Goal: Task Accomplishment & Management: Manage account settings

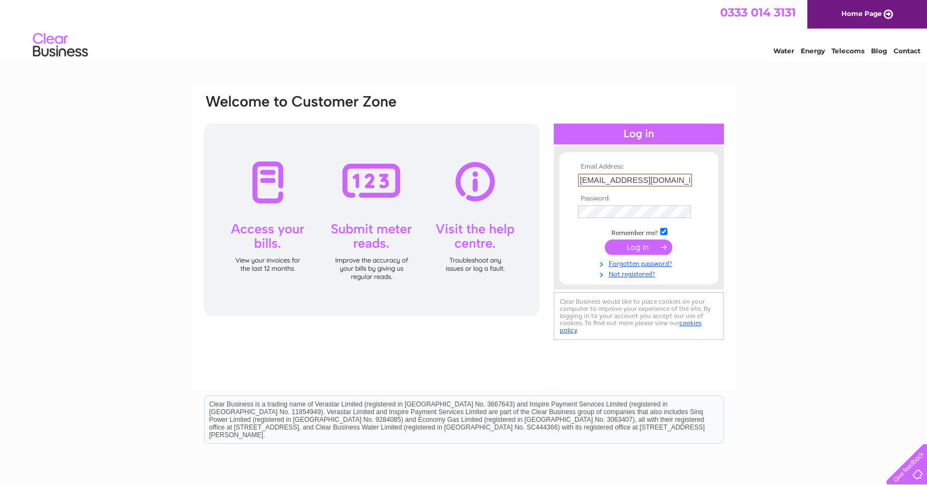
type input "tv4u@hotmail.co.uk"
click at [644, 244] on input "submit" at bounding box center [639, 246] width 68 height 15
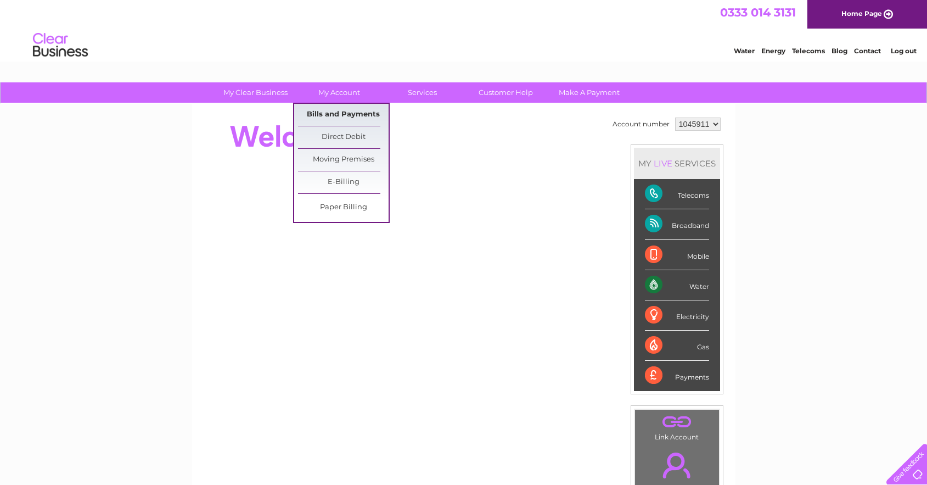
click at [333, 111] on link "Bills and Payments" at bounding box center [343, 115] width 91 height 22
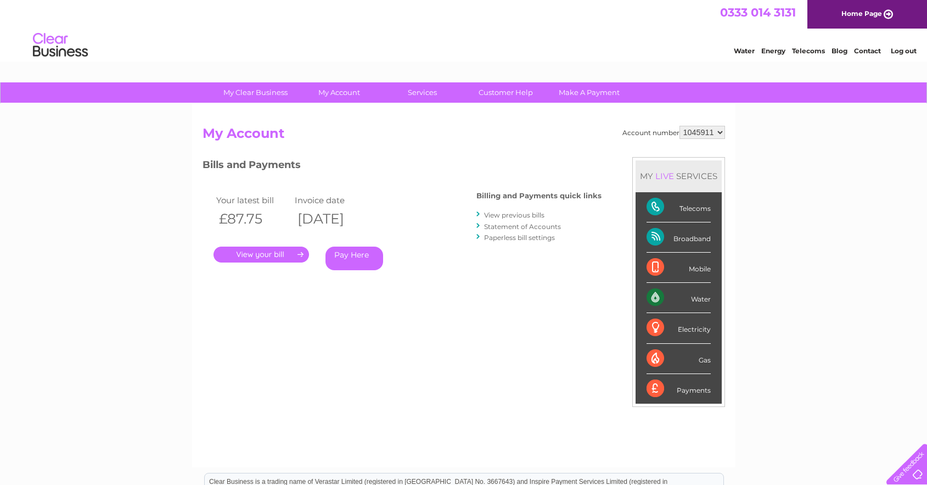
click at [362, 175] on h3 "Bills and Payments" at bounding box center [402, 166] width 399 height 19
click at [116, 154] on div "My Clear Business Login Details My Details My Preferences Link Account My Accou…" at bounding box center [463, 368] width 927 height 573
click at [117, 154] on div "My Clear Business Login Details My Details My Preferences Link Account My Accou…" at bounding box center [463, 368] width 927 height 573
click at [129, 337] on div "My Clear Business Login Details My Details My Preferences Link Account My Accou…" at bounding box center [463, 368] width 927 height 573
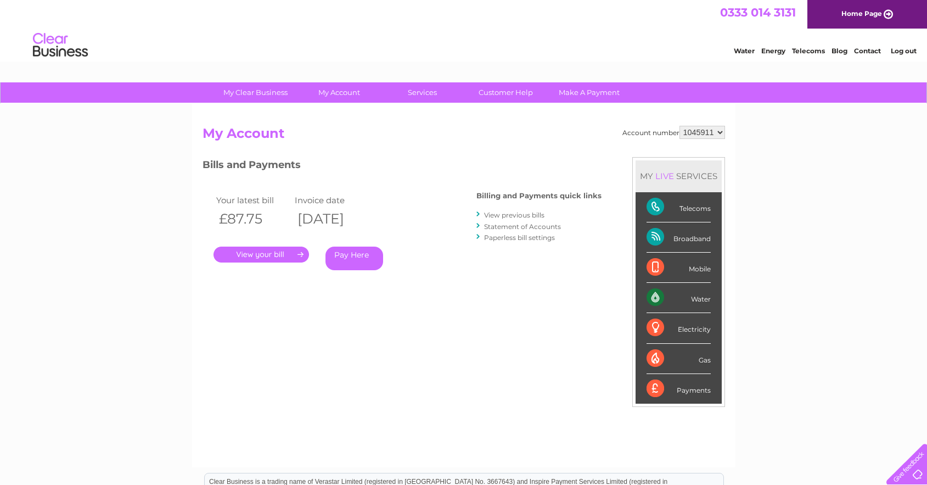
click at [129, 337] on div "My Clear Business Login Details My Details My Preferences Link Account My Accou…" at bounding box center [463, 368] width 927 height 573
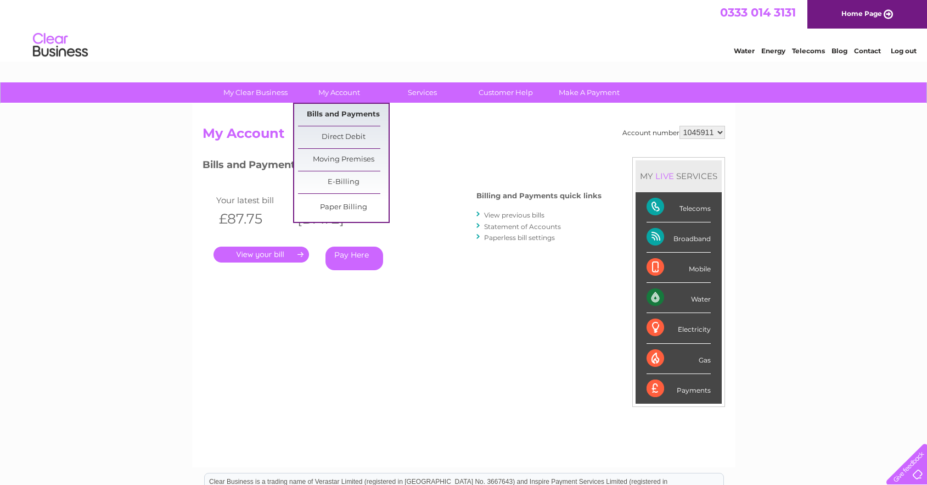
click at [354, 111] on link "Bills and Payments" at bounding box center [343, 115] width 91 height 22
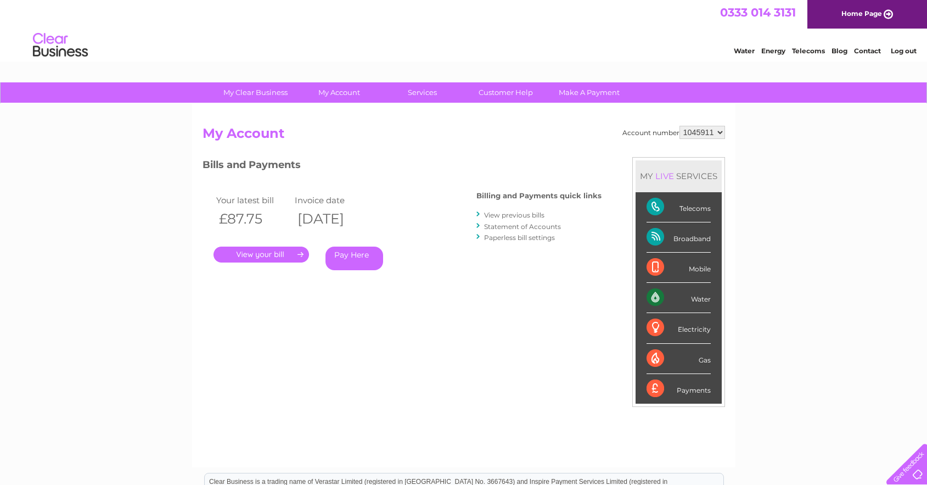
click at [287, 254] on link "." at bounding box center [262, 255] width 96 height 16
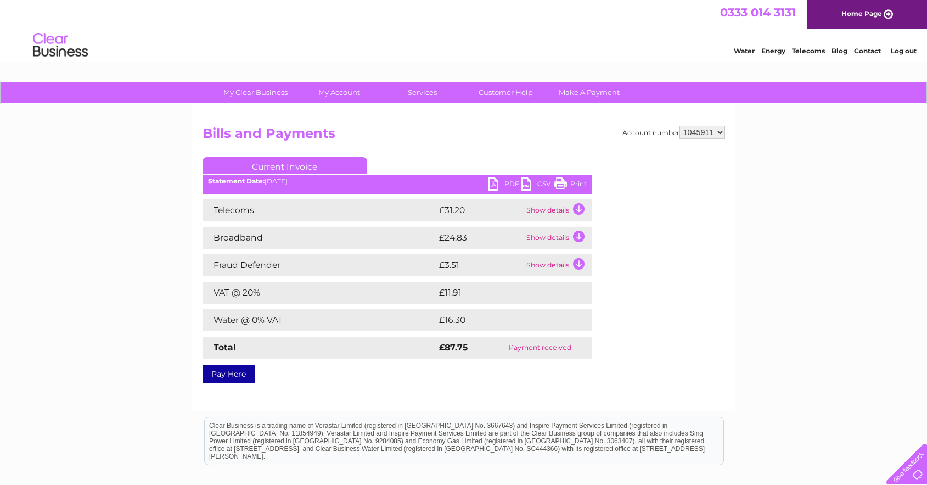
click at [557, 184] on link "Print" at bounding box center [570, 185] width 33 height 16
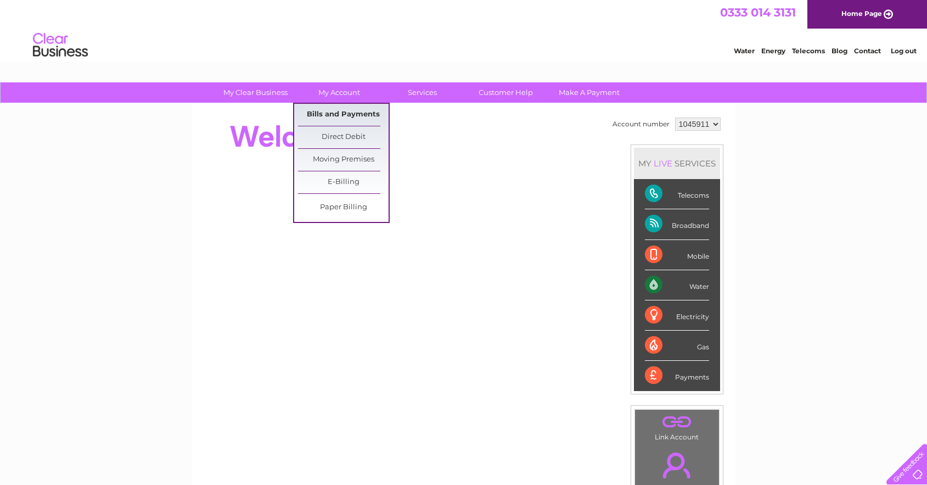
click at [345, 113] on link "Bills and Payments" at bounding box center [343, 115] width 91 height 22
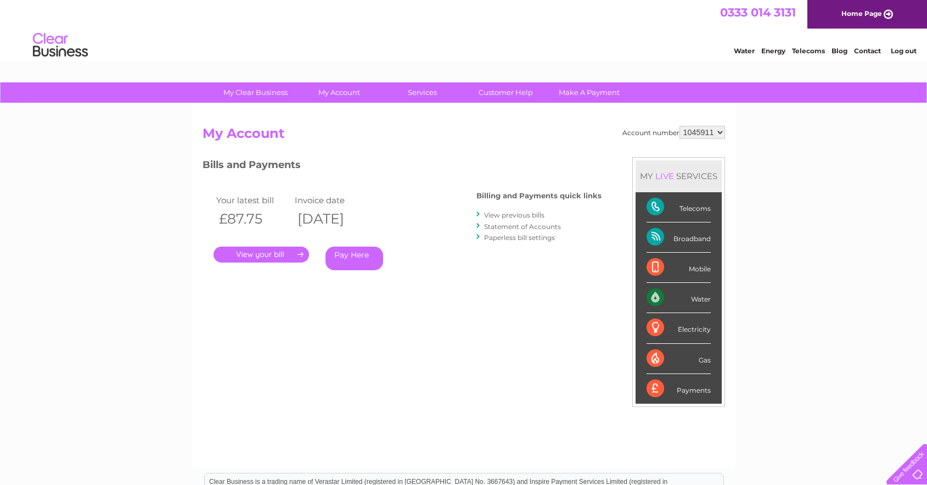
click at [265, 252] on link "." at bounding box center [262, 255] width 96 height 16
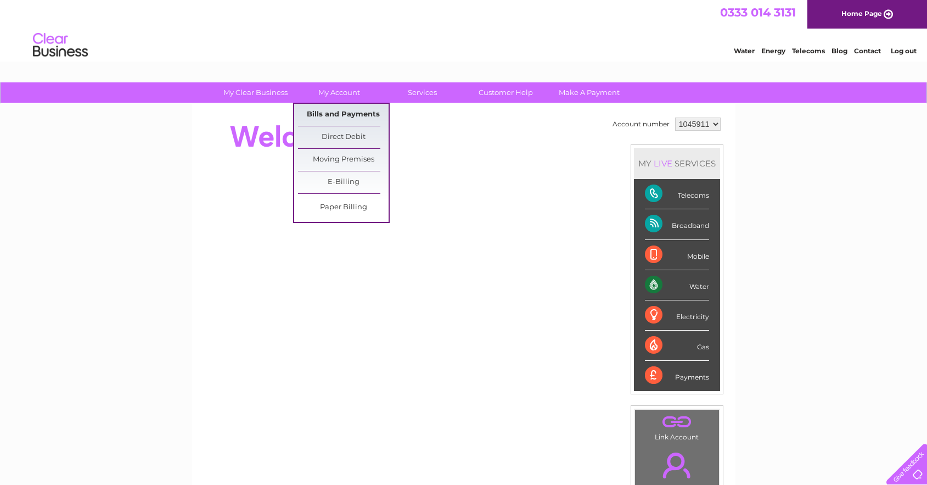
click at [344, 115] on link "Bills and Payments" at bounding box center [343, 115] width 91 height 22
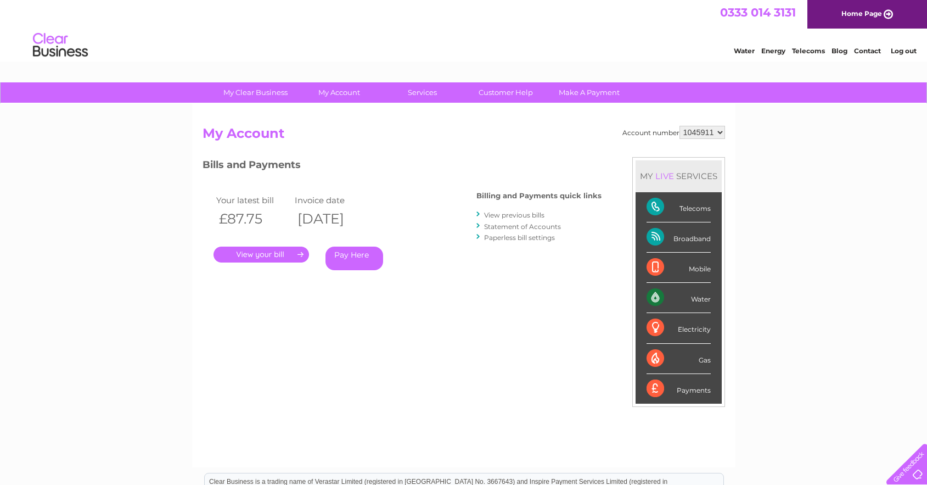
click at [270, 251] on link "." at bounding box center [262, 255] width 96 height 16
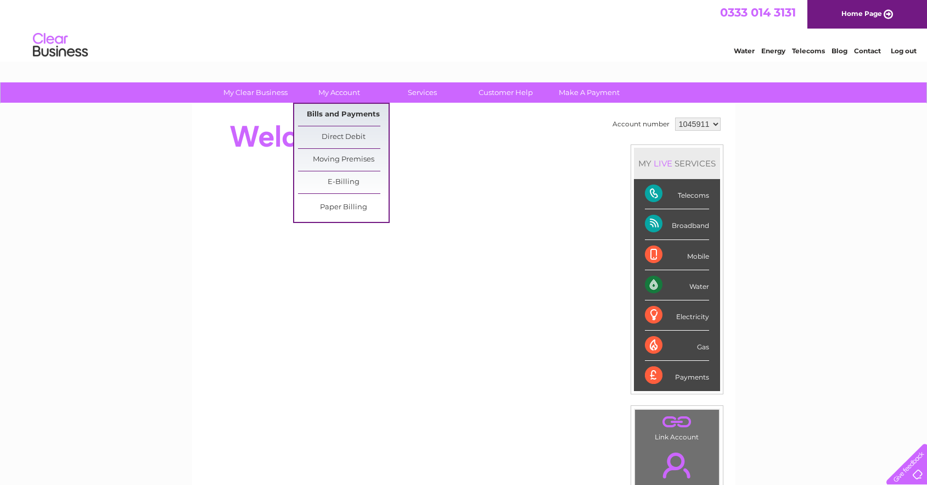
click at [344, 111] on link "Bills and Payments" at bounding box center [343, 115] width 91 height 22
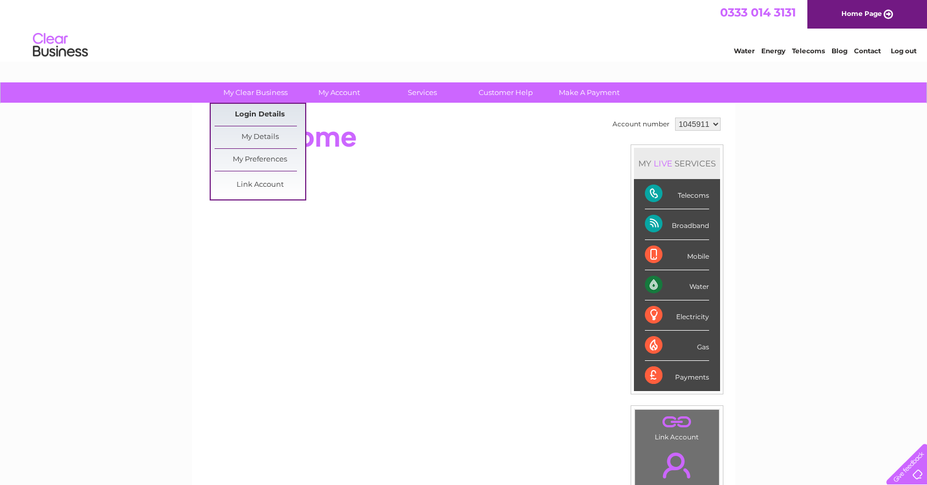
click at [251, 113] on link "Login Details" at bounding box center [260, 115] width 91 height 22
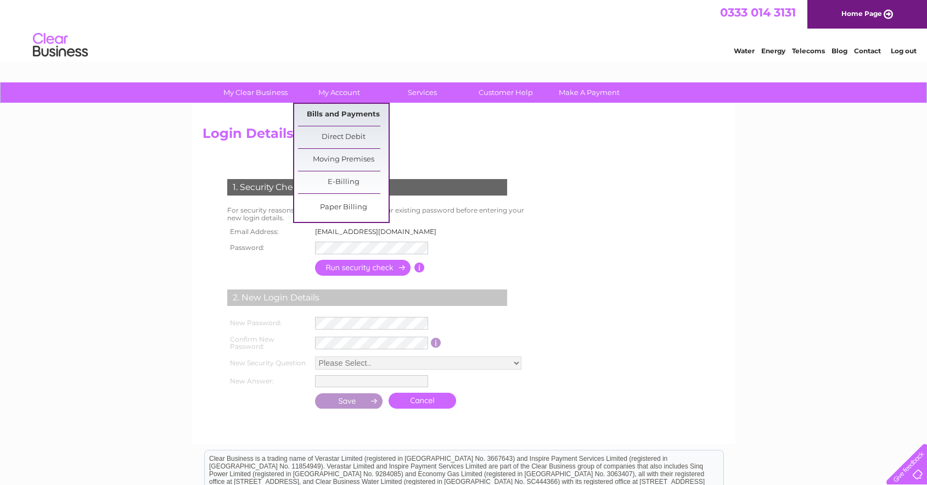
click at [342, 114] on link "Bills and Payments" at bounding box center [343, 115] width 91 height 22
click at [341, 113] on link "Bills and Payments" at bounding box center [343, 115] width 91 height 22
